Goal: Task Accomplishment & Management: Complete application form

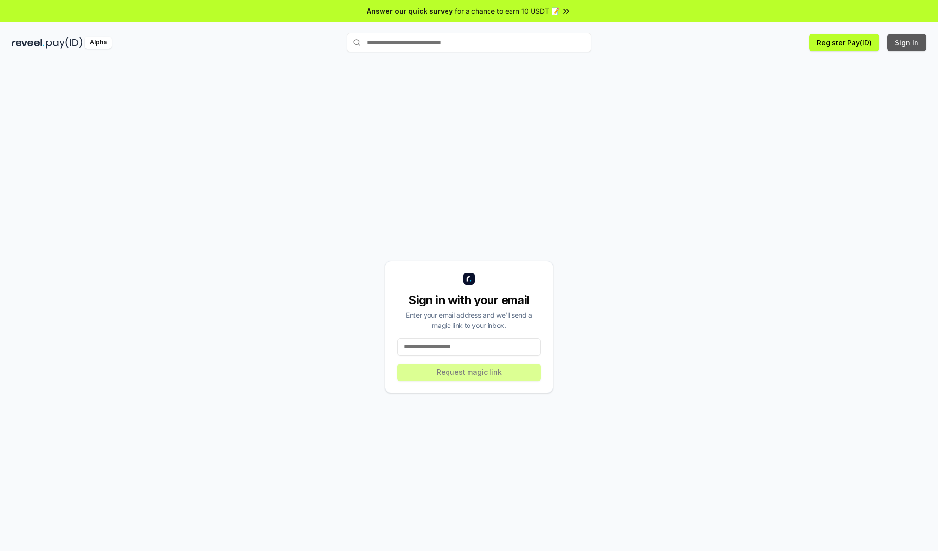
click at [907, 42] on button "Sign In" at bounding box center [906, 43] width 39 height 18
type input "**********"
click at [469, 372] on button "Request magic link" at bounding box center [469, 373] width 144 height 18
